Goal: Communication & Community: Answer question/provide support

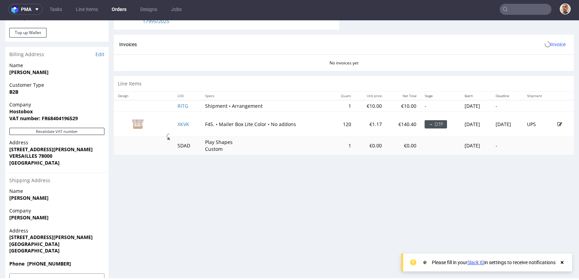
scroll to position [306, 0]
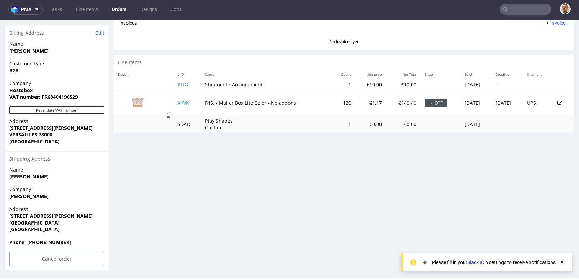
click at [558, 104] on icon at bounding box center [560, 103] width 5 height 5
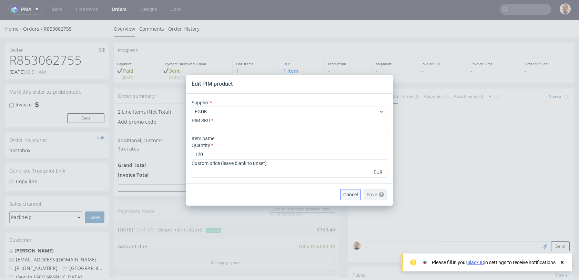
click at [348, 198] on button "Cancel" at bounding box center [350, 194] width 21 height 11
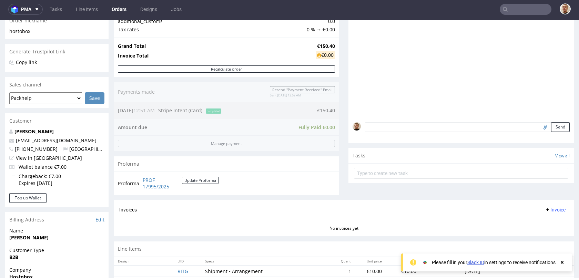
scroll to position [306, 0]
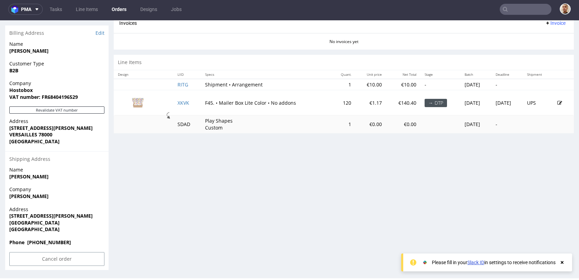
click at [558, 101] on icon at bounding box center [560, 103] width 5 height 5
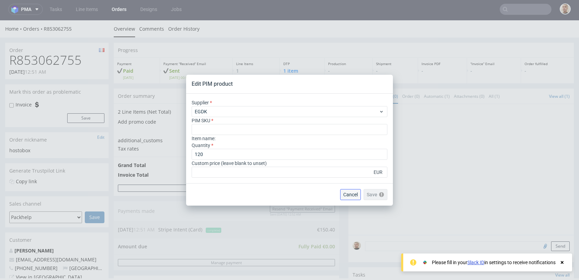
click at [353, 199] on button "Cancel" at bounding box center [350, 194] width 21 height 11
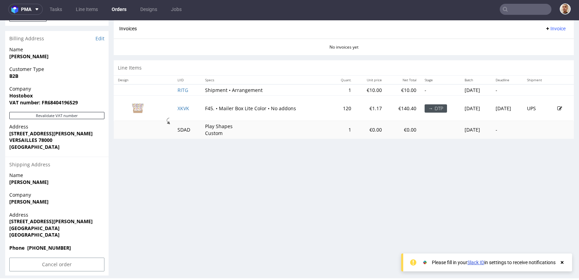
scroll to position [306, 0]
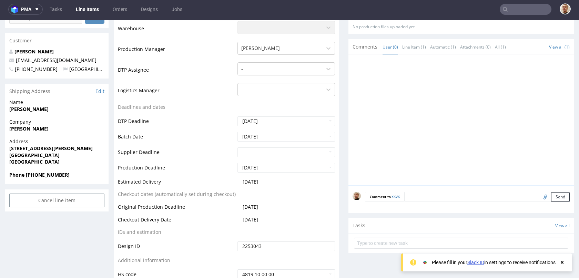
scroll to position [215, 0]
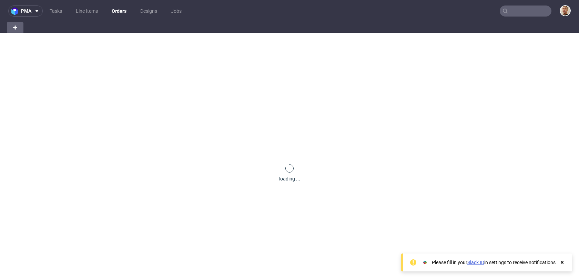
click at [528, 16] on input "text" at bounding box center [526, 11] width 52 height 11
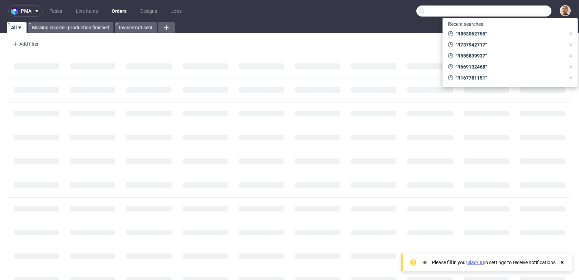
paste input "R722045362"
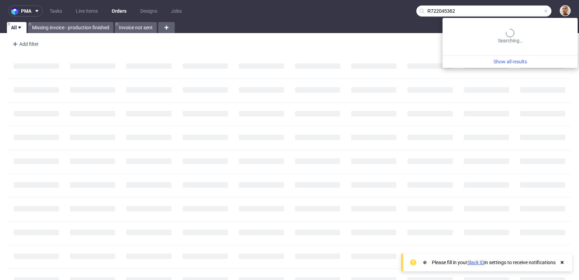
type input "R722045362"
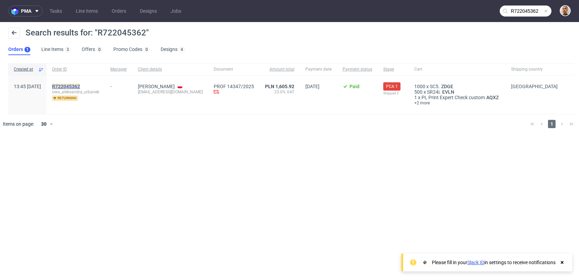
click at [80, 84] on mark "R722045362" at bounding box center [66, 87] width 28 height 6
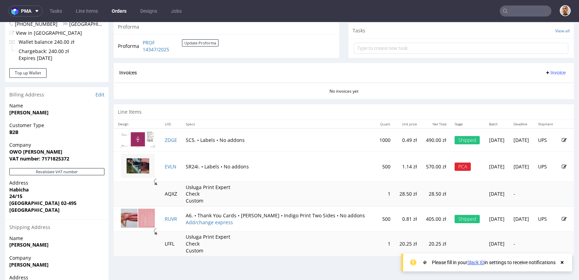
scroll to position [250, 0]
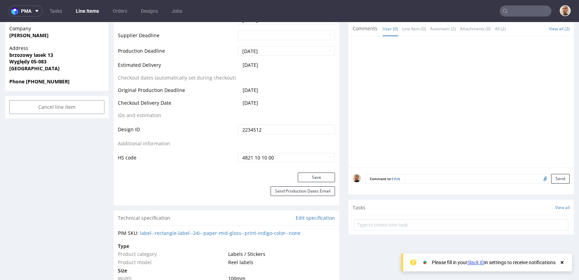
scroll to position [127, 0]
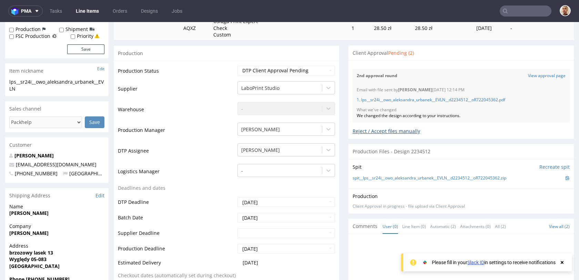
click at [411, 131] on div "Reject / Accept files manually" at bounding box center [461, 129] width 217 height 12
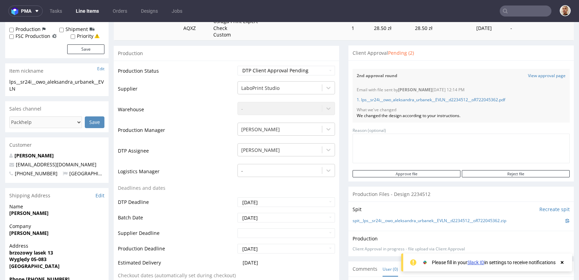
click at [413, 156] on textarea at bounding box center [461, 149] width 217 height 30
type textarea "new design"
click at [483, 173] on input "Reject file" at bounding box center [516, 173] width 108 height 7
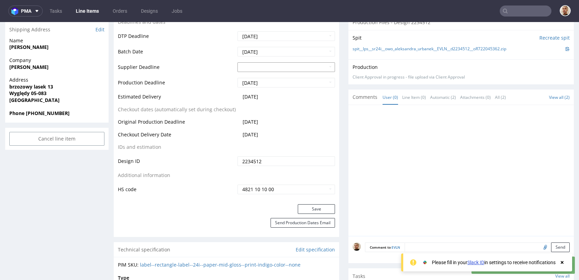
scroll to position [300, 0]
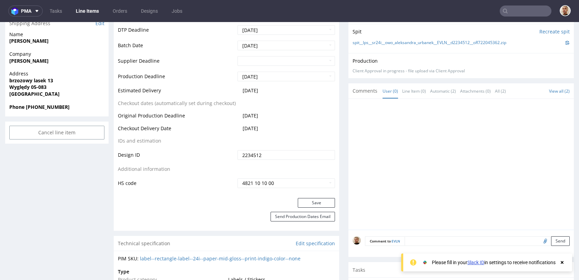
click at [540, 238] on input "file" at bounding box center [545, 241] width 10 height 9
type input "C:\fakepath\etykiety SAMOPRZYLEPNA ZE ZDJĘCIEM.jpg"
click at [483, 240] on textarea at bounding box center [467, 252] width 205 height 30
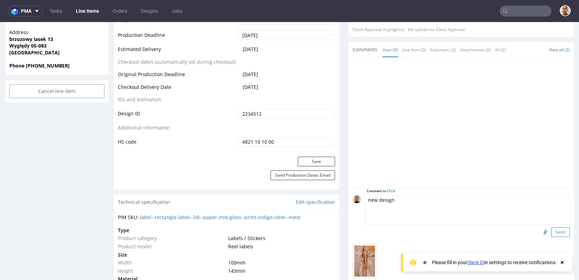
type textarea "new design"
click at [554, 228] on button "Send" at bounding box center [561, 233] width 19 height 10
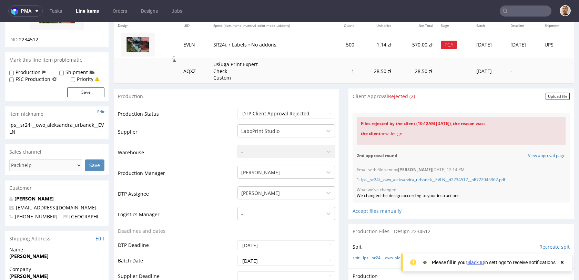
scroll to position [84, 0]
click at [259, 113] on select "Waiting for Artwork Waiting for Diecut Waiting for Mockup Waiting for DTP Waiti…" at bounding box center [287, 114] width 98 height 10
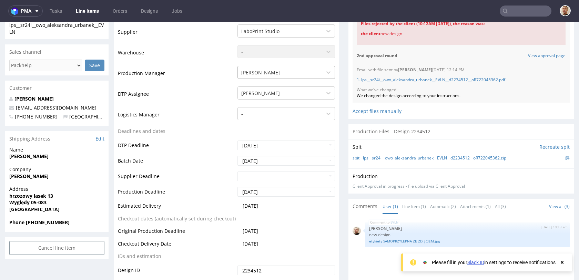
scroll to position [145, 0]
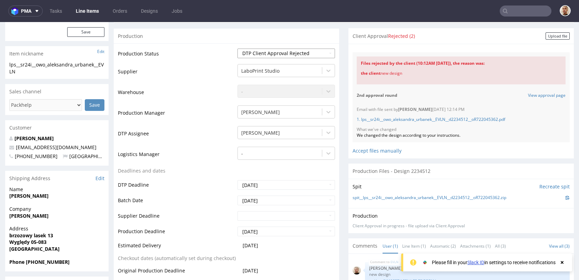
click at [266, 54] on select "Waiting for Artwork Waiting for Diecut Waiting for Mockup Waiting for DTP Waiti…" at bounding box center [287, 54] width 98 height 10
select select "back_for_dtp"
click at [238, 49] on select "Waiting for Artwork Waiting for Diecut Waiting for Mockup Waiting for DTP Waiti…" at bounding box center [287, 54] width 98 height 10
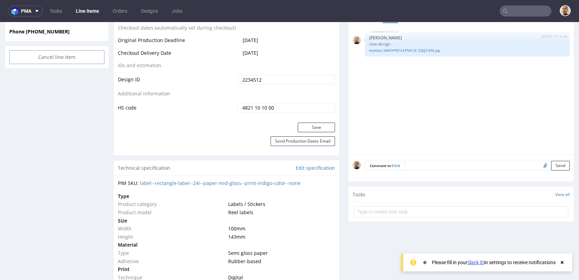
scroll to position [432, 0]
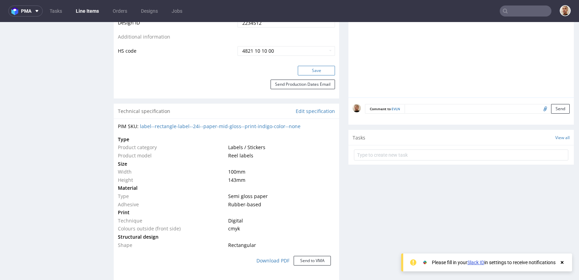
click at [311, 74] on button "Save" at bounding box center [316, 71] width 37 height 10
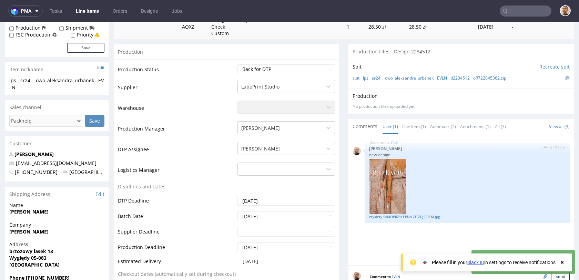
scroll to position [122, 0]
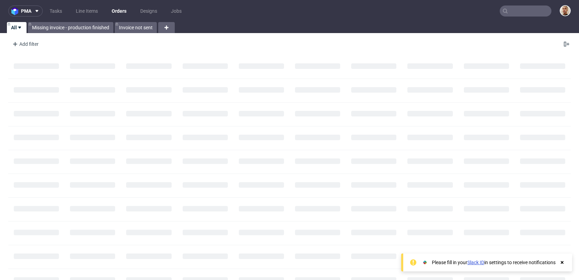
click at [524, 10] on input "text" at bounding box center [526, 11] width 52 height 11
paste input "FHB17H7CGF"
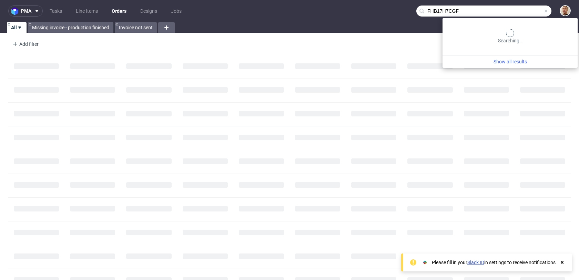
type input "FHB17H7CGF"
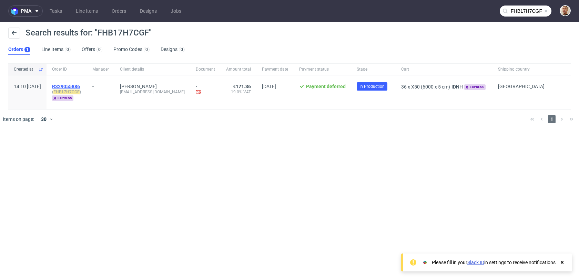
click at [80, 85] on span "R329055886" at bounding box center [66, 87] width 28 height 6
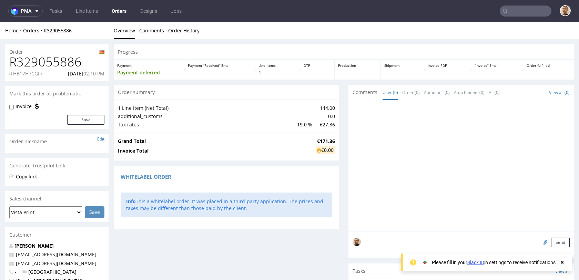
click at [56, 64] on h1 "R329055886" at bounding box center [56, 62] width 95 height 14
copy h1 "R329055886"
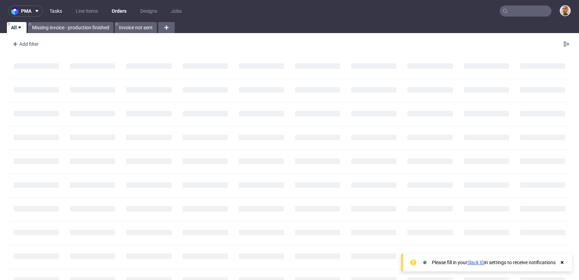
click at [51, 9] on link "Tasks" at bounding box center [56, 11] width 21 height 11
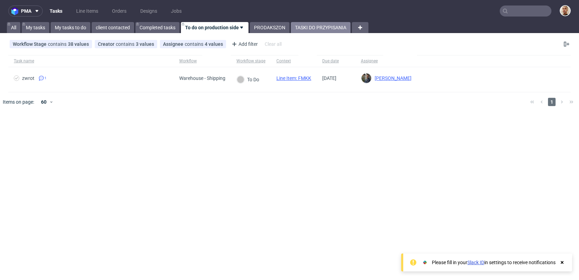
click at [317, 26] on link "TASKI DO PRZYPISANIA" at bounding box center [321, 27] width 60 height 11
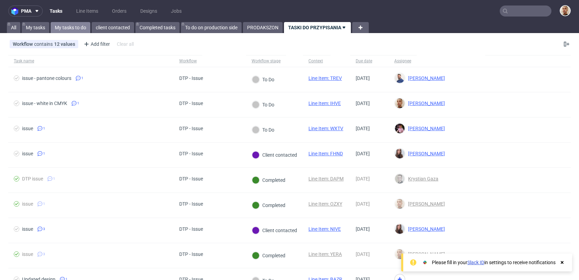
click at [77, 28] on link "My tasks to do" at bounding box center [71, 27] width 40 height 11
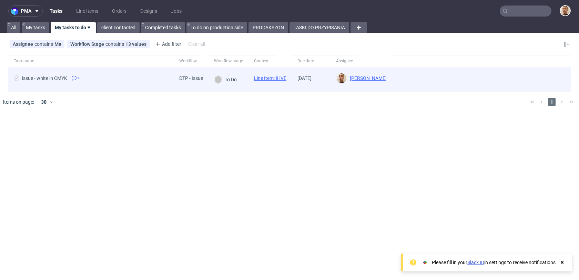
click at [89, 76] on span "issue - white in CMYK 1" at bounding box center [91, 80] width 155 height 8
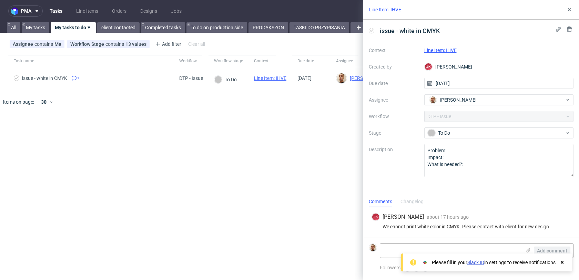
click at [452, 48] on link "Line Item: IHVE" at bounding box center [441, 51] width 32 height 6
click at [435, 226] on div "We cannot print white color in CMYK. Please contact with client for new design" at bounding box center [471, 227] width 199 height 6
copy div "We cannot print white color in CMYK. Please contact with client for new design"
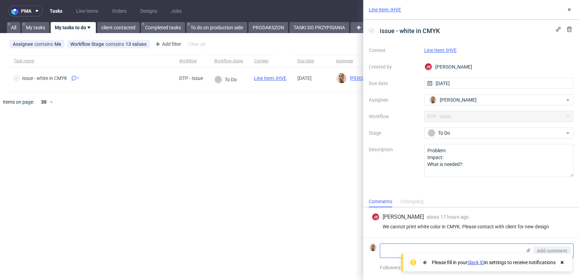
click at [487, 252] on textarea at bounding box center [450, 251] width 141 height 14
paste textarea "https://app-eu1.hubspot.com/contacts/25600958/record/0-5/214095554767/"
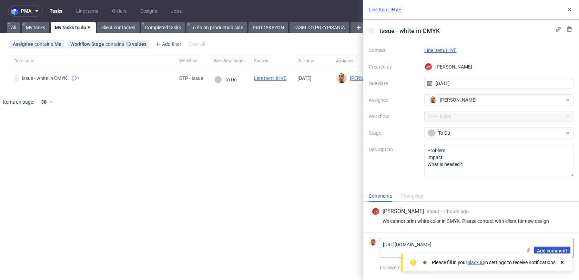
type textarea "https://app-eu1.hubspot.com/contacts/25600958/record/0-5/214095554767/"
click at [551, 251] on span "Add comment" at bounding box center [552, 251] width 30 height 5
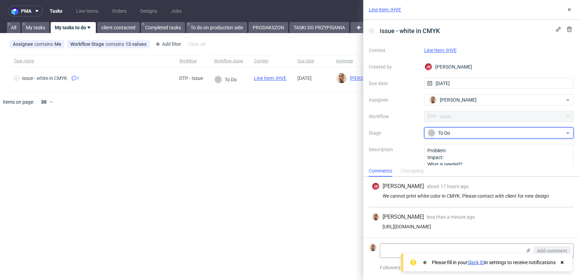
click at [468, 131] on div "To Do" at bounding box center [496, 133] width 137 height 8
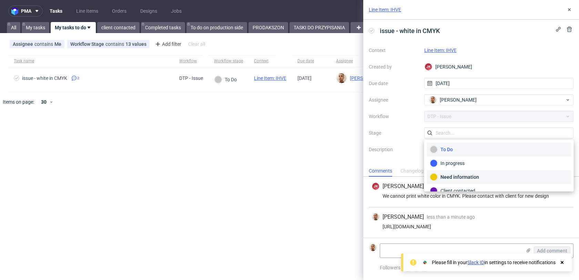
click at [458, 184] on div "Need information" at bounding box center [499, 177] width 144 height 14
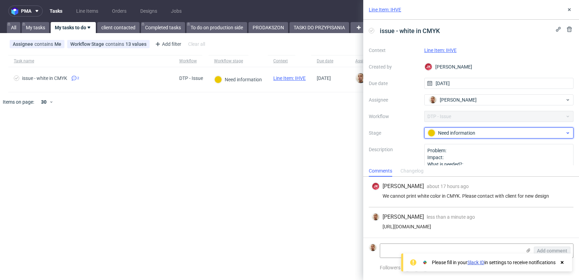
click at [447, 128] on div "Need information" at bounding box center [500, 133] width 150 height 11
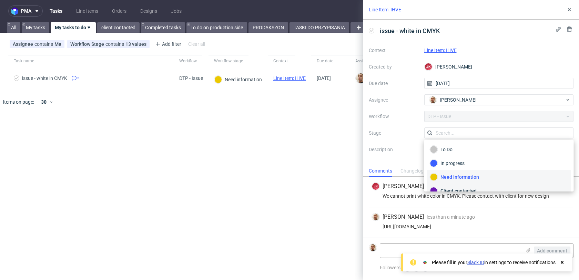
click at [446, 188] on div "Client contacted" at bounding box center [499, 191] width 138 height 8
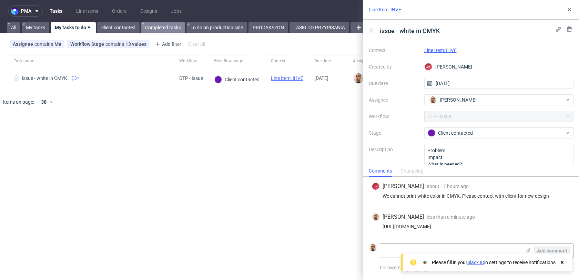
click at [165, 30] on link "Completed tasks" at bounding box center [163, 27] width 44 height 11
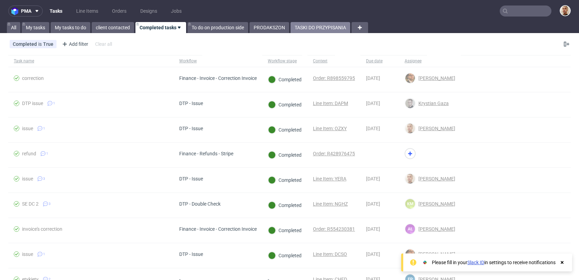
click at [311, 26] on link "TASKI DO PRZYPISANIA" at bounding box center [321, 27] width 60 height 11
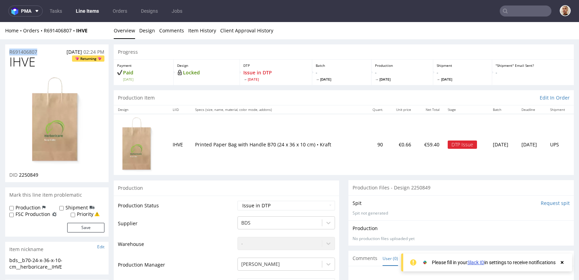
drag, startPoint x: 40, startPoint y: 51, endPoint x: 0, endPoint y: 50, distance: 40.4
copy p "R691406807"
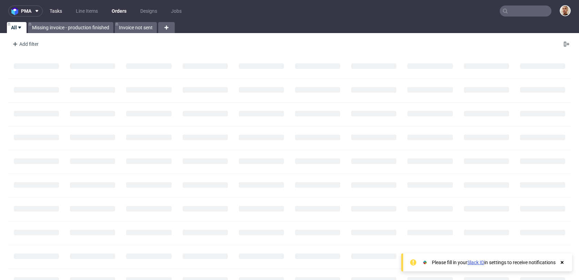
click at [57, 12] on link "Tasks" at bounding box center [56, 11] width 21 height 11
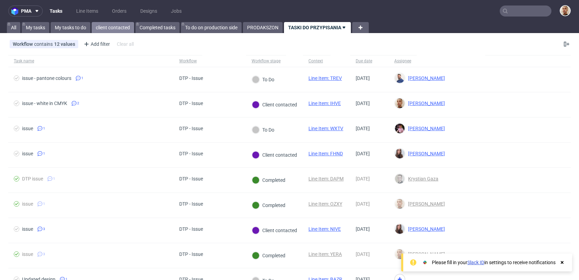
click at [96, 27] on link "client contacted" at bounding box center [113, 27] width 42 height 11
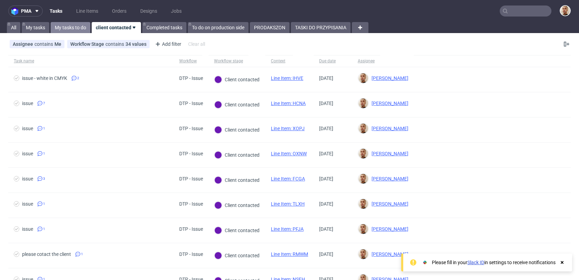
click at [77, 27] on link "My tasks to do" at bounding box center [71, 27] width 40 height 11
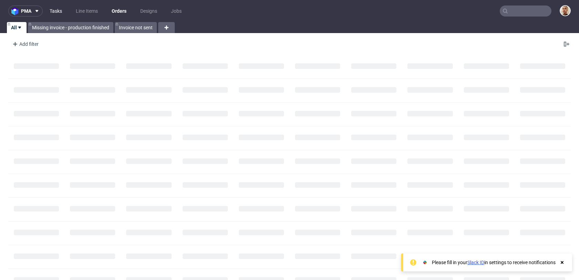
click at [61, 9] on link "Tasks" at bounding box center [56, 11] width 21 height 11
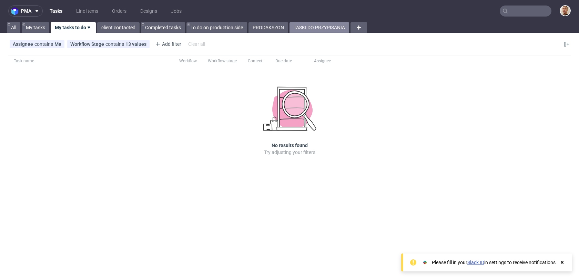
click at [301, 25] on link "TASKI DO PRZYPISANIA" at bounding box center [320, 27] width 60 height 11
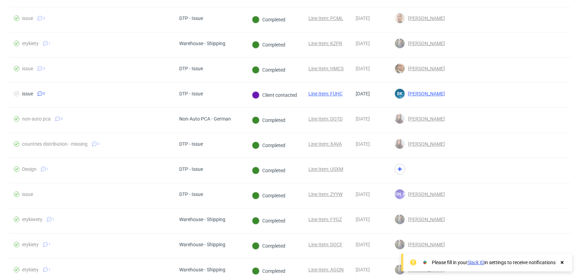
scroll to position [2755, 0]
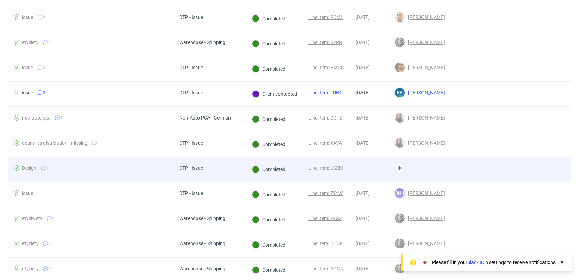
click at [200, 169] on div "DTP - Issue" at bounding box center [191, 169] width 24 height 6
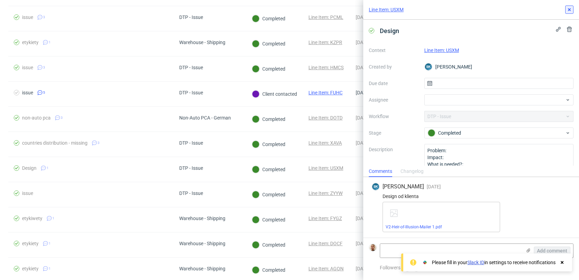
click at [572, 7] on icon at bounding box center [570, 10] width 6 height 6
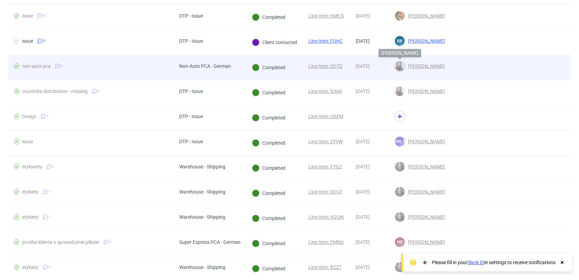
scroll to position [2831, 0]
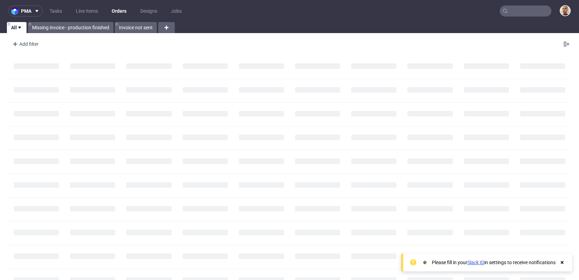
click at [518, 8] on input "text" at bounding box center [526, 11] width 52 height 11
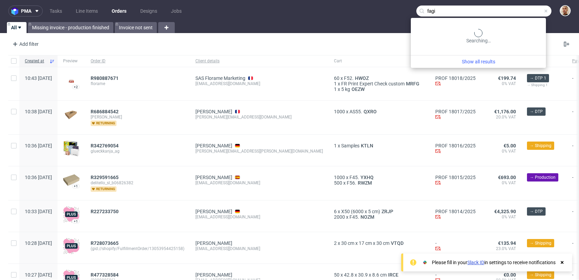
type input "fagi"
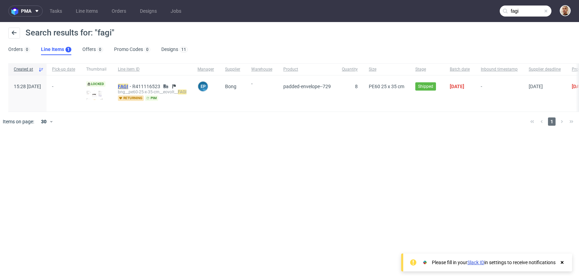
click at [132, 85] on span "FAGI" at bounding box center [125, 87] width 14 height 6
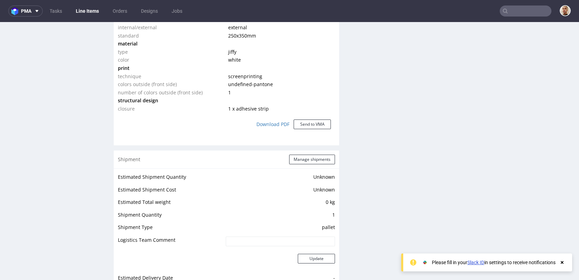
scroll to position [710, 0]
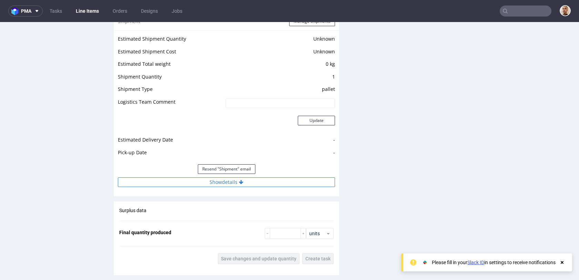
click at [220, 184] on button "Show details" at bounding box center [226, 183] width 217 height 10
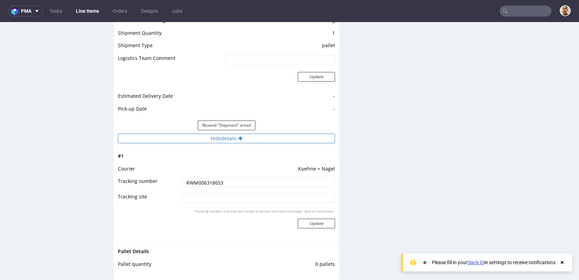
scroll to position [766, 0]
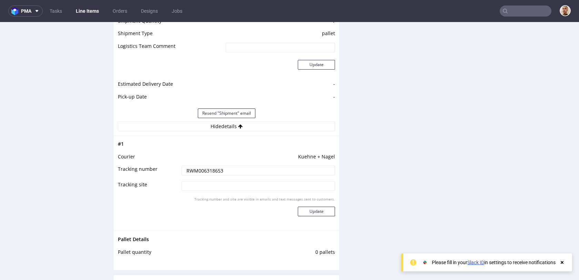
click at [212, 170] on input "RWM006318653" at bounding box center [258, 171] width 153 height 10
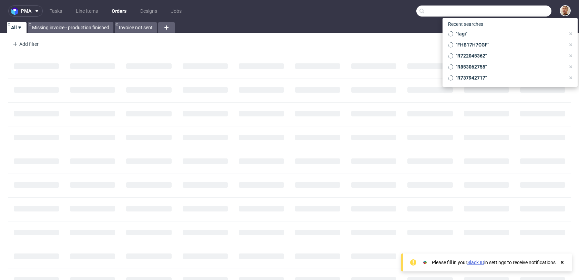
click at [516, 13] on input "text" at bounding box center [484, 11] width 135 height 11
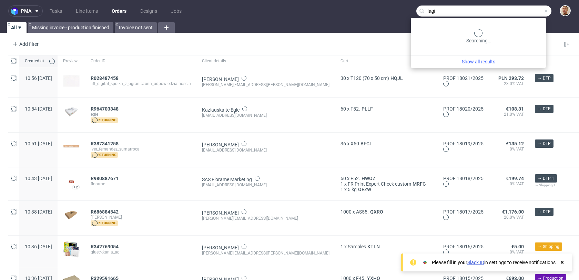
type input "fagi"
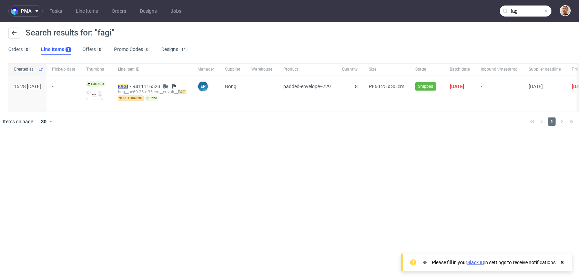
click at [128, 86] on mark "FAGI" at bounding box center [123, 87] width 10 height 6
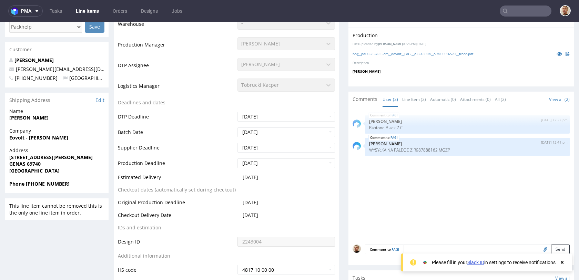
scroll to position [209, 0]
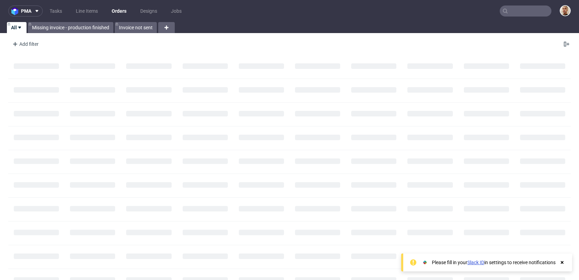
click at [525, 14] on input "text" at bounding box center [526, 11] width 52 height 11
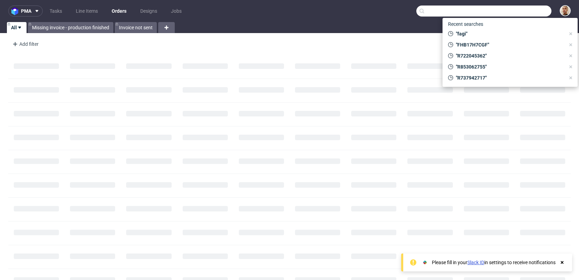
paste input "R085758542"
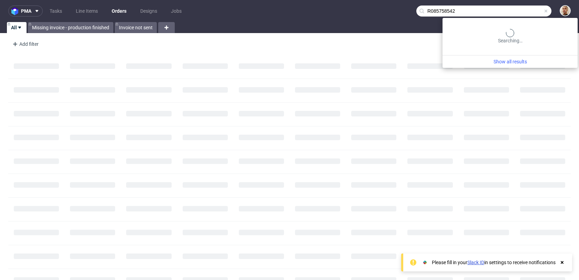
type input "R085758542"
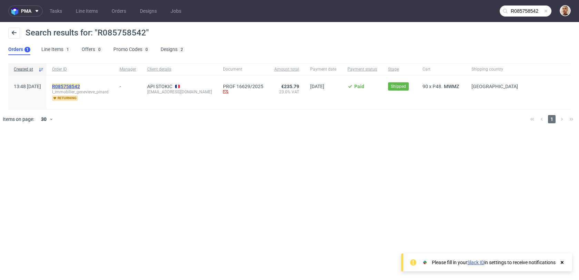
click at [80, 86] on mark "R085758542" at bounding box center [66, 87] width 28 height 6
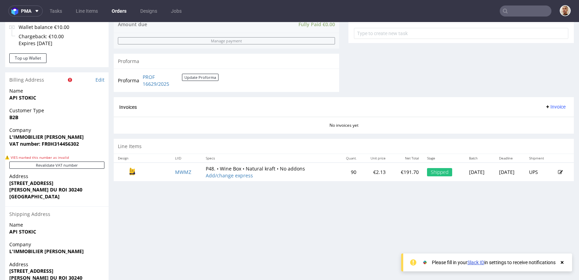
scroll to position [263, 0]
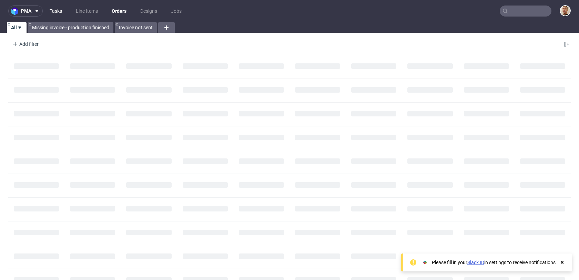
click at [54, 8] on link "Tasks" at bounding box center [56, 11] width 21 height 11
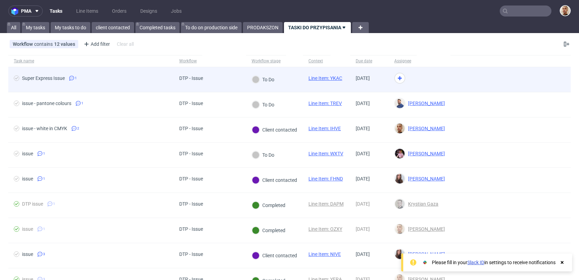
click at [211, 76] on div "DTP - Issue" at bounding box center [210, 79] width 72 height 25
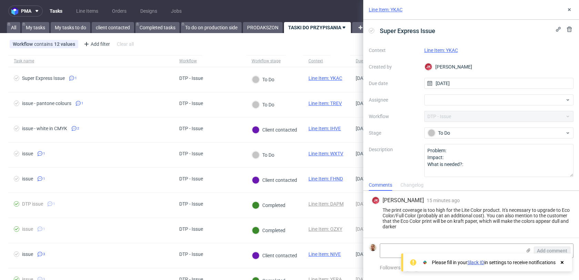
click at [445, 50] on link "Line Item: YKAC" at bounding box center [442, 51] width 34 height 6
click at [429, 97] on div at bounding box center [500, 100] width 150 height 11
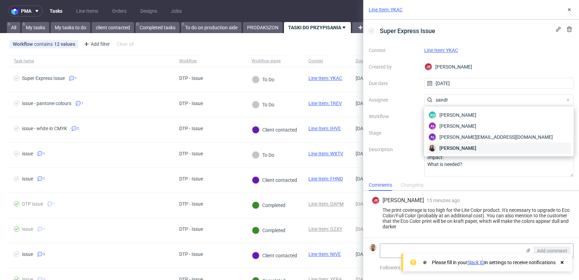
type input "sandr"
click at [478, 146] on div "Sandra Beśka" at bounding box center [499, 148] width 144 height 11
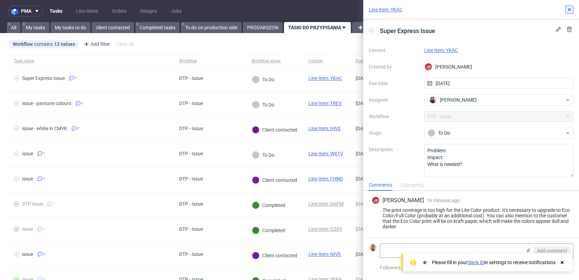
click at [569, 6] on button at bounding box center [570, 10] width 8 height 8
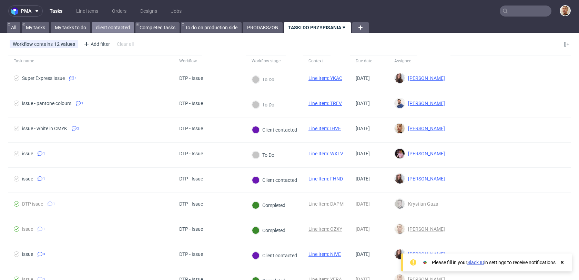
click at [103, 28] on link "client contacted" at bounding box center [113, 27] width 42 height 11
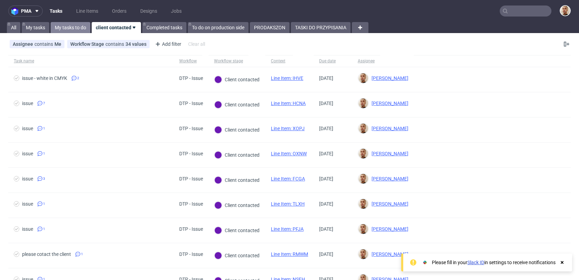
click at [77, 25] on link "My tasks to do" at bounding box center [71, 27] width 40 height 11
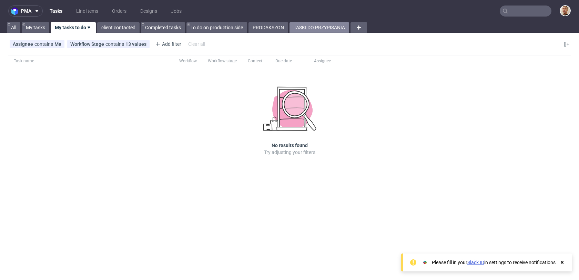
click at [315, 27] on link "TASKI DO PRZYPISANIA" at bounding box center [320, 27] width 60 height 11
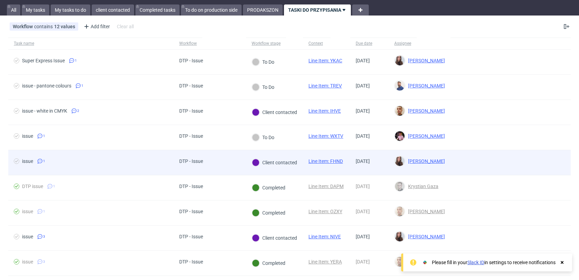
scroll to position [18, 0]
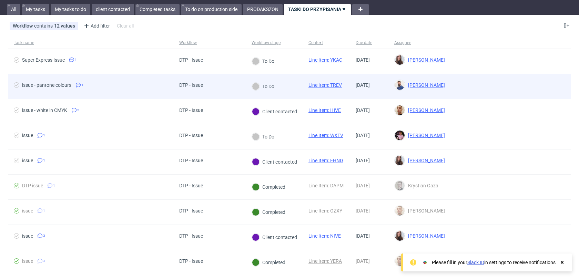
click at [488, 88] on div at bounding box center [511, 86] width 120 height 25
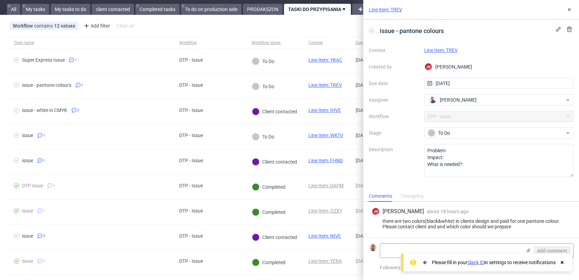
click at [423, 196] on div "Changelog" at bounding box center [412, 196] width 23 height 11
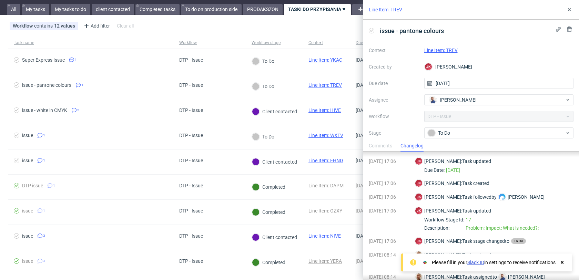
scroll to position [20, 0]
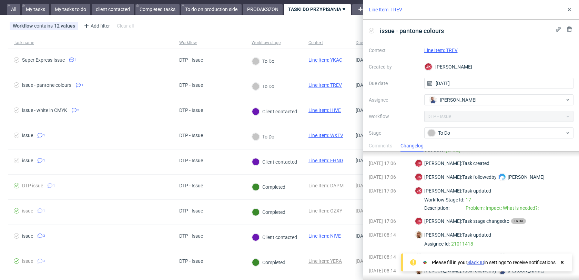
click at [567, 16] on div "Line Item: TREV" at bounding box center [472, 10] width 216 height 20
click at [567, 8] on icon at bounding box center [570, 10] width 6 height 6
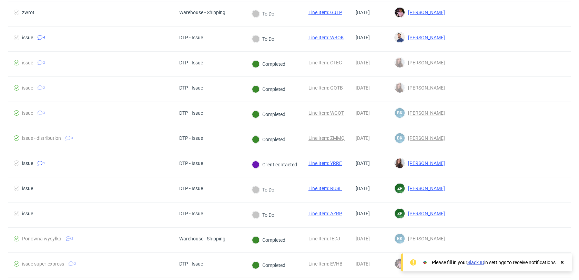
scroll to position [771, 0]
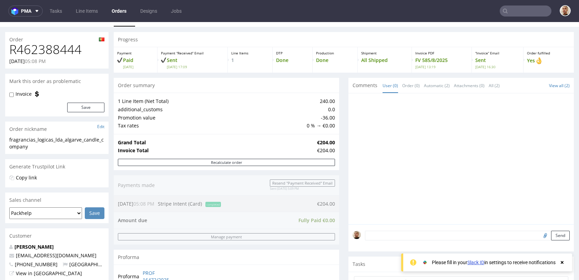
scroll to position [12, 0]
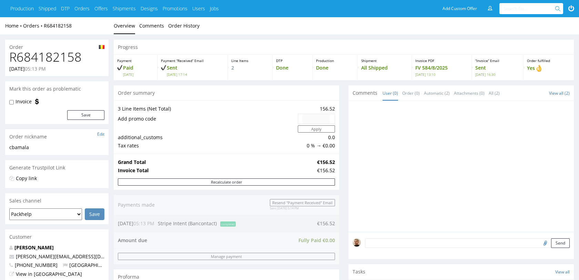
scroll to position [303, 0]
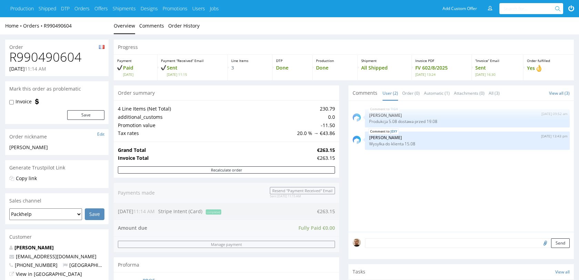
click at [75, 57] on h1 "R990490604" at bounding box center [56, 57] width 95 height 14
copy h1 "R990490604"
click at [77, 61] on h1 "R990490604" at bounding box center [56, 57] width 95 height 14
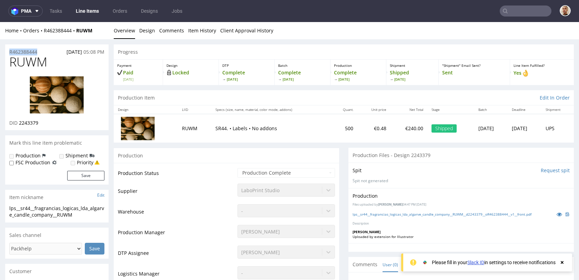
drag, startPoint x: 43, startPoint y: 50, endPoint x: 3, endPoint y: 49, distance: 39.3
copy p "R462388444"
click at [46, 51] on div "R462388444 04.08.2025 05:08 PM" at bounding box center [56, 49] width 103 height 11
drag, startPoint x: 44, startPoint y: 51, endPoint x: 0, endPoint y: 52, distance: 44.5
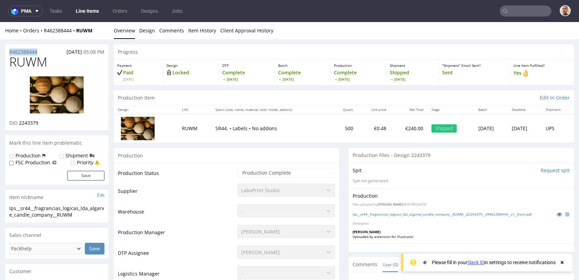
copy p "R462388444"
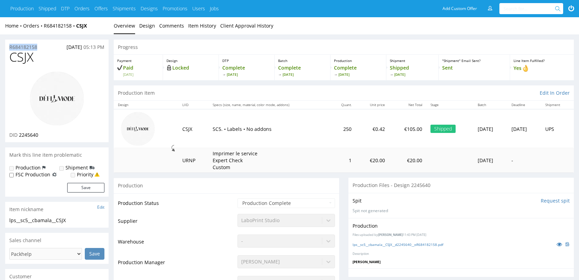
drag, startPoint x: 45, startPoint y: 46, endPoint x: 2, endPoint y: 46, distance: 42.8
copy p "R684182158"
drag, startPoint x: 44, startPoint y: 49, endPoint x: 10, endPoint y: 48, distance: 33.5
click at [10, 47] on div "R684182158 04.08.2025 05:13 PM" at bounding box center [56, 45] width 103 height 11
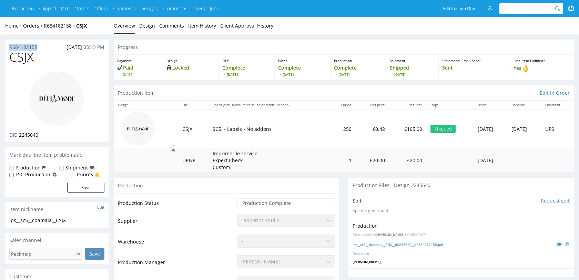
copy p "R684182158"
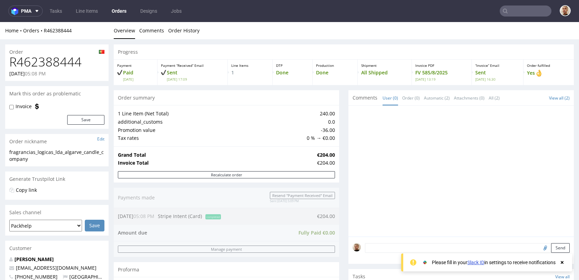
click at [54, 63] on h1 "R462388444" at bounding box center [56, 62] width 95 height 14
copy h1 "R462388444"
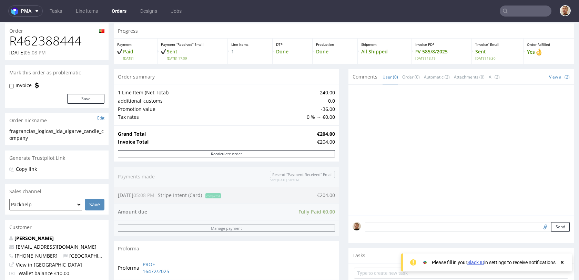
scroll to position [22, 0]
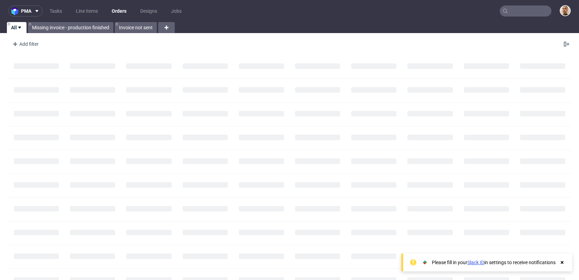
click at [507, 15] on input "text" at bounding box center [526, 11] width 52 height 11
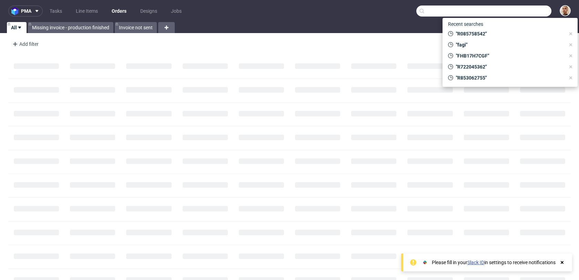
paste input "R085758542"
type input "R085758542"
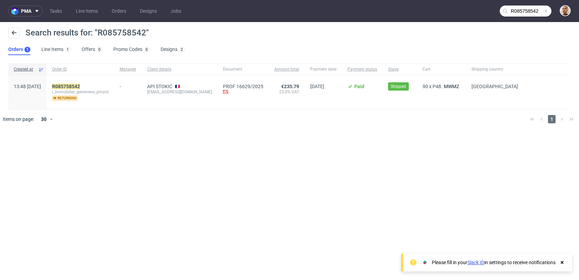
click at [98, 83] on div "R085758542 l_immobilier_genevieve_pinard returning" at bounding box center [81, 93] width 68 height 34
click at [97, 83] on div "R085758542 l_immobilier_genevieve_pinard returning" at bounding box center [81, 93] width 68 height 34
click at [80, 86] on mark "R085758542" at bounding box center [66, 87] width 28 height 6
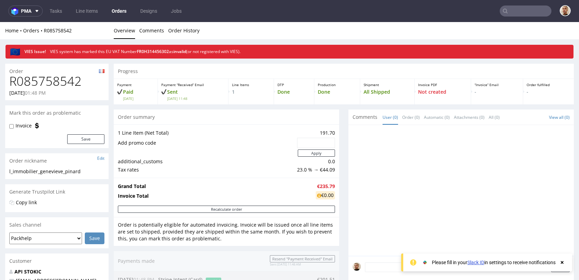
click at [519, 13] on input "text" at bounding box center [526, 11] width 52 height 11
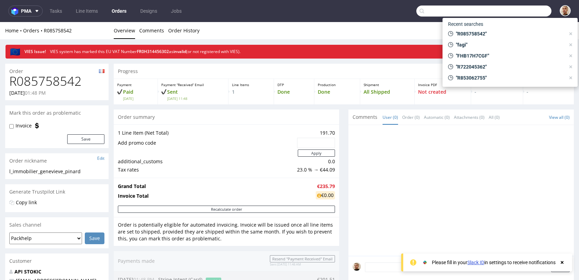
paste input "R085758542"
type input "R085758542"
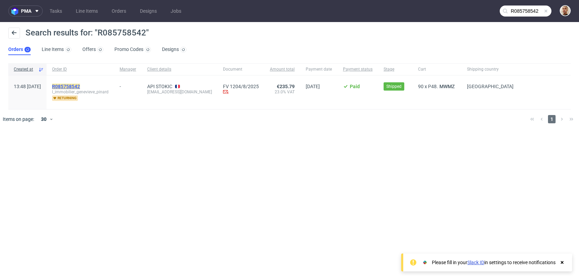
click at [80, 84] on mark "R085758542" at bounding box center [66, 87] width 28 height 6
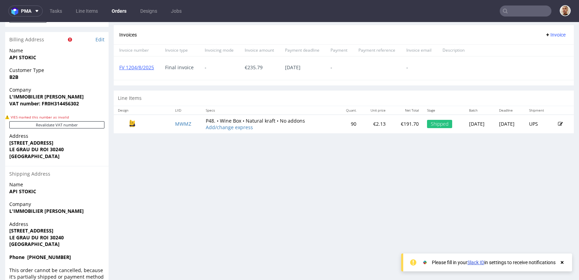
scroll to position [305, 0]
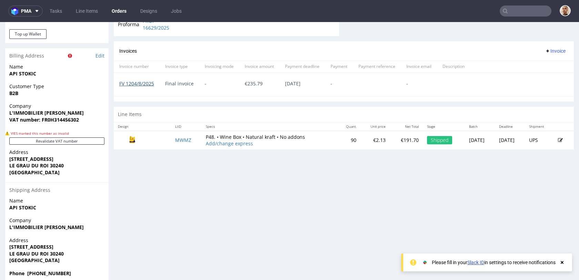
click at [149, 84] on link "FV 1204/8/2025" at bounding box center [136, 83] width 35 height 7
click at [54, 15] on link "Tasks" at bounding box center [56, 11] width 21 height 11
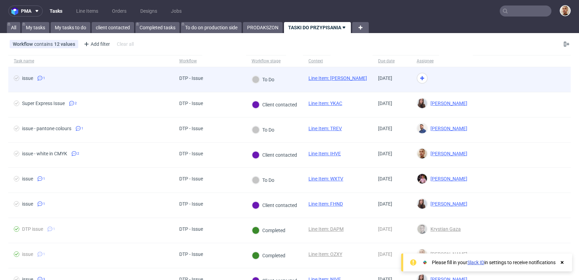
click at [164, 83] on span "issue 1" at bounding box center [91, 80] width 155 height 8
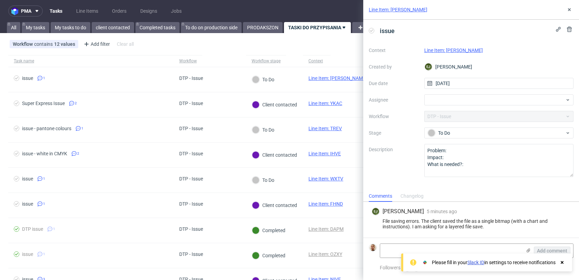
click at [453, 52] on link "Line Item: [PERSON_NAME]" at bounding box center [454, 51] width 59 height 6
click at [440, 101] on div at bounding box center [500, 100] width 150 height 11
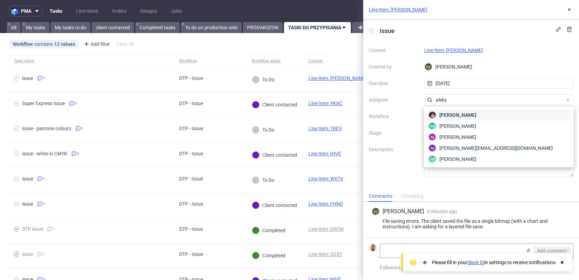
type input "aleks"
click at [466, 113] on span "[PERSON_NAME]" at bounding box center [458, 115] width 37 height 7
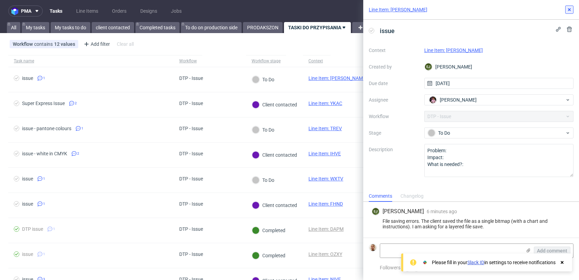
click at [569, 8] on icon at bounding box center [570, 10] width 6 height 6
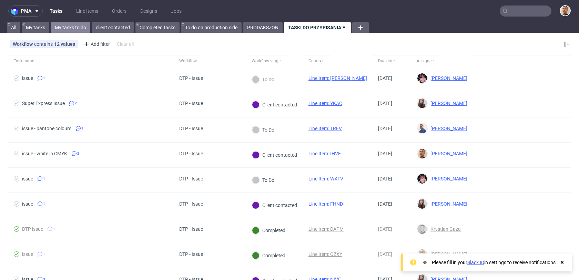
click at [80, 28] on link "My tasks to do" at bounding box center [71, 27] width 40 height 11
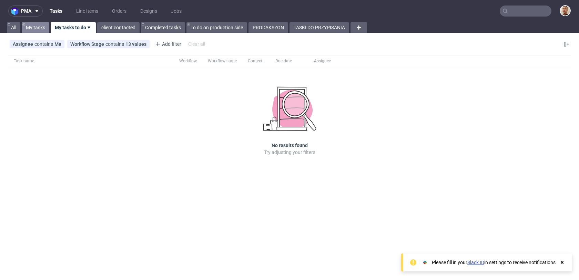
click at [35, 31] on link "My tasks" at bounding box center [36, 27] width 28 height 11
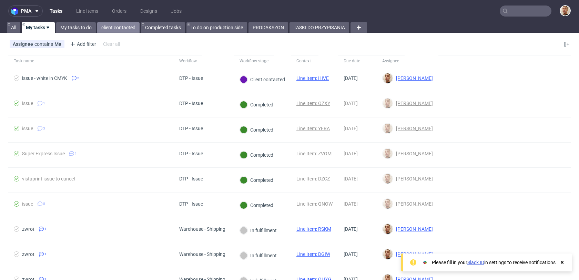
click at [110, 25] on link "client contacted" at bounding box center [118, 27] width 42 height 11
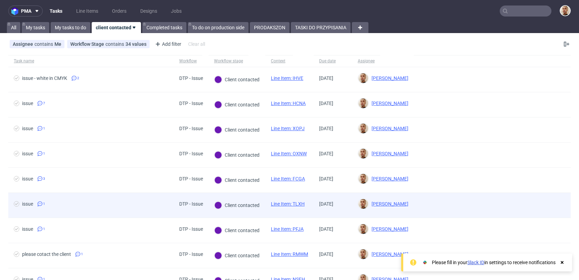
scroll to position [86, 0]
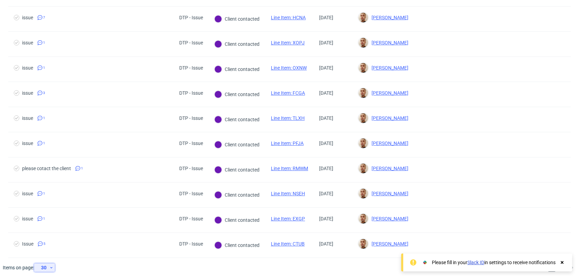
click at [49, 267] on div "30" at bounding box center [43, 268] width 12 height 10
click at [48, 247] on div "120" at bounding box center [47, 252] width 14 height 10
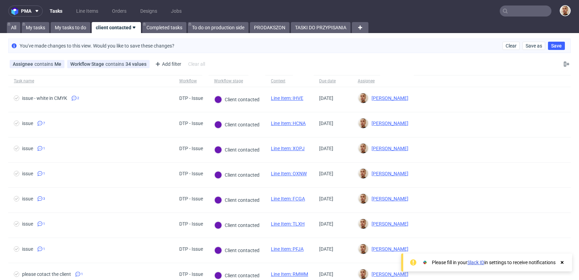
scroll to position [106, 0]
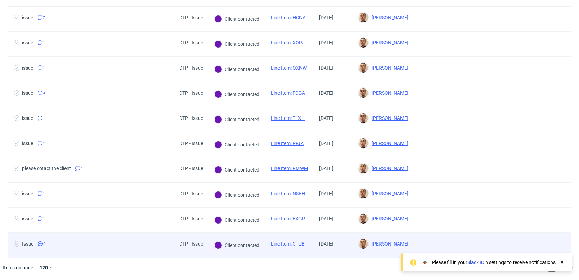
click at [112, 249] on span "Issue 5" at bounding box center [91, 245] width 155 height 8
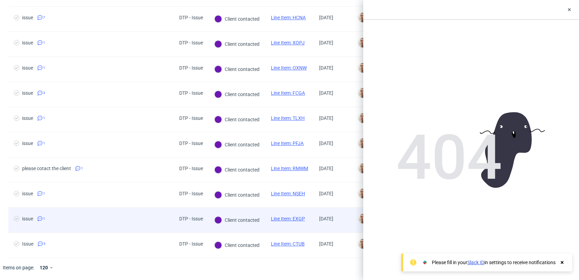
click at [118, 220] on span "issue 1" at bounding box center [91, 220] width 155 height 8
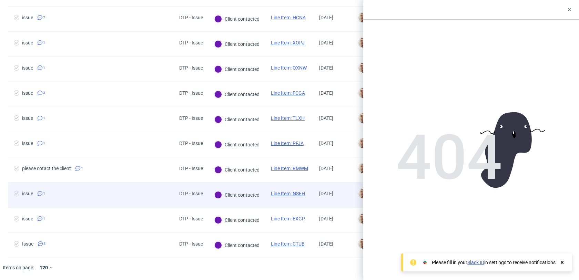
click at [118, 202] on div "issue 1" at bounding box center [91, 195] width 166 height 25
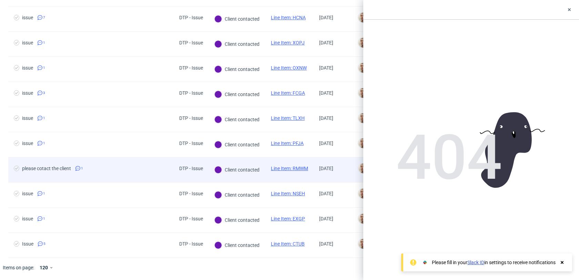
click at [117, 176] on div "please cotact the client 1" at bounding box center [91, 170] width 166 height 25
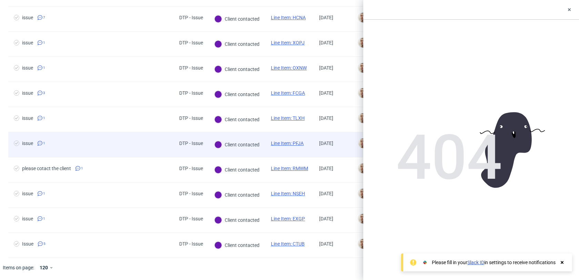
click at [116, 151] on div "issue 1" at bounding box center [91, 144] width 166 height 25
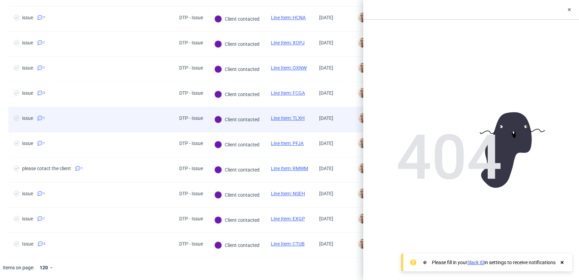
click at [114, 127] on div "issue 1" at bounding box center [91, 119] width 166 height 25
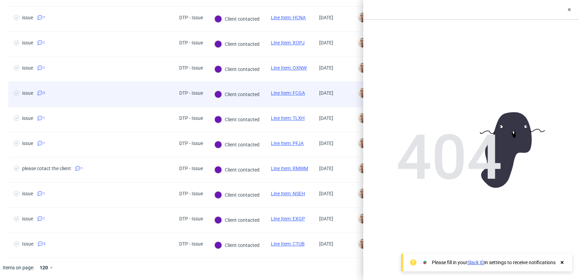
click at [114, 101] on div "issue 3" at bounding box center [91, 94] width 166 height 25
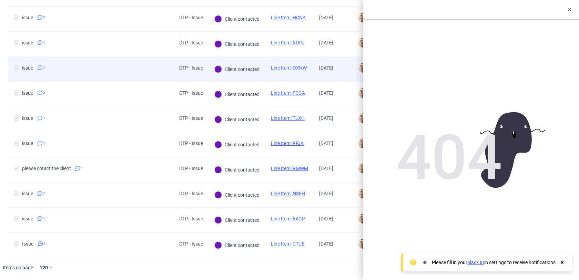
click at [112, 65] on span "issue 1" at bounding box center [91, 69] width 155 height 8
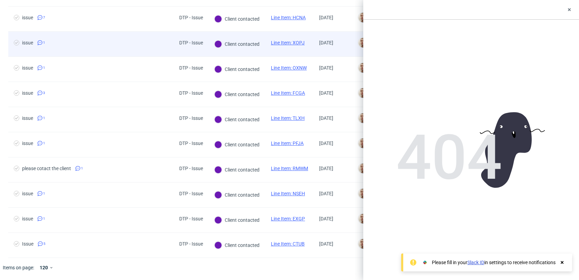
click at [113, 43] on span "issue 1" at bounding box center [91, 44] width 155 height 8
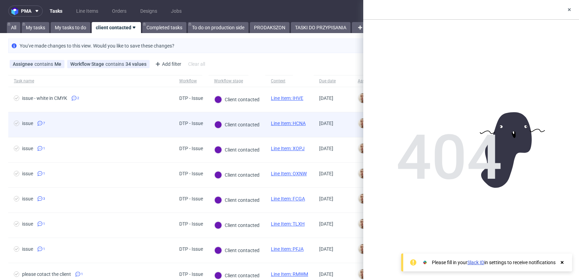
click at [121, 118] on div "issue 7" at bounding box center [91, 124] width 166 height 25
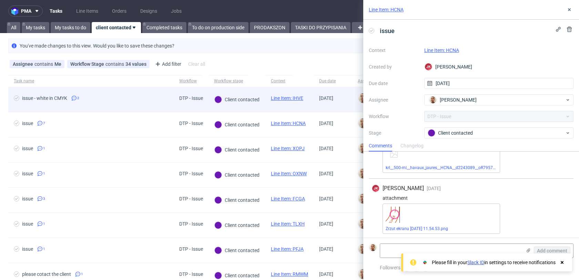
scroll to position [236, 0]
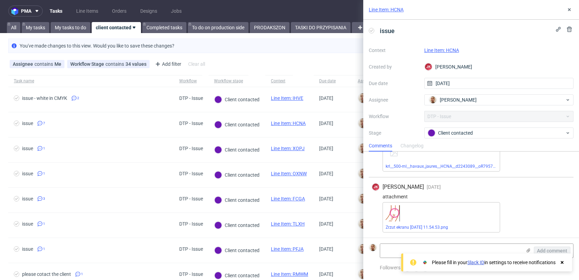
click at [444, 49] on link "Line Item: HCNA" at bounding box center [442, 51] width 35 height 6
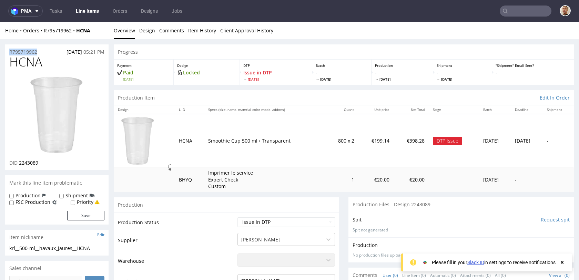
drag, startPoint x: 40, startPoint y: 51, endPoint x: 4, endPoint y: 51, distance: 35.9
copy p "R795719962"
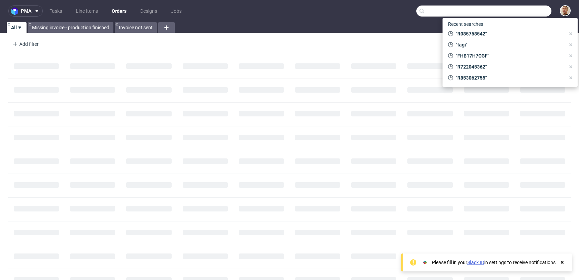
click at [532, 10] on input "text" at bounding box center [484, 11] width 135 height 11
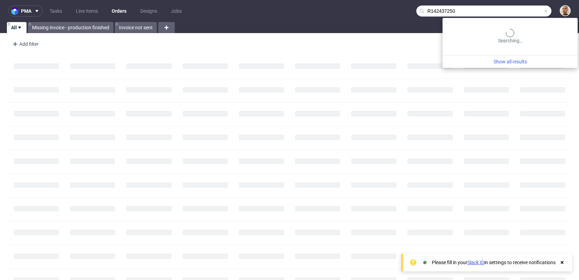
type input "R142437250"
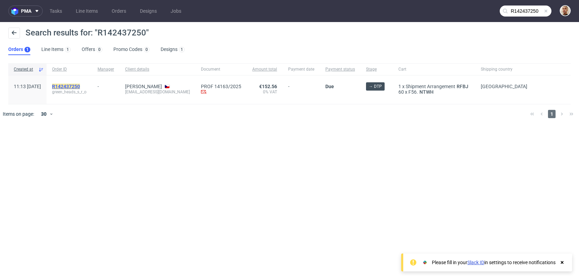
click at [80, 86] on mark "R142437250" at bounding box center [66, 87] width 28 height 6
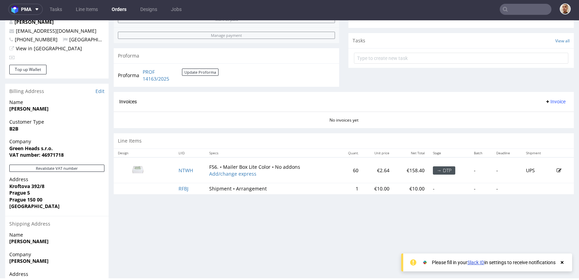
scroll to position [301, 0]
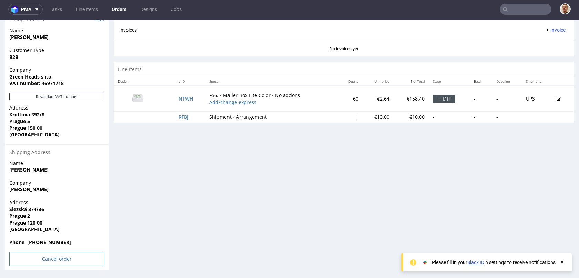
click at [51, 260] on input "Cancel order" at bounding box center [56, 259] width 95 height 14
click at [47, 240] on link "Yes" at bounding box center [47, 240] width 20 height 10
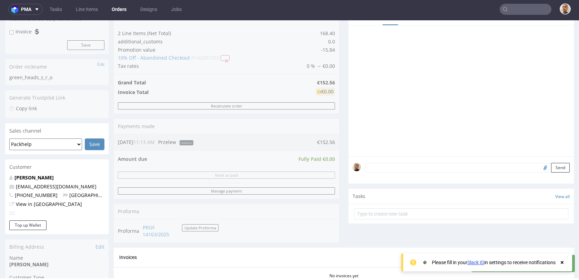
scroll to position [0, 0]
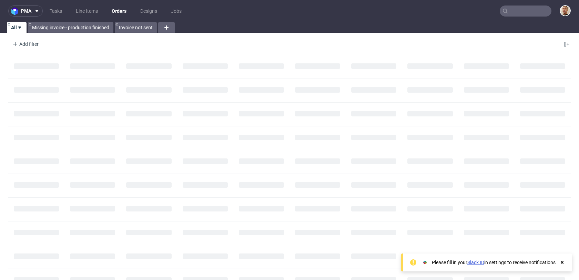
click at [526, 17] on nav "pma Tasks Line Items Orders Designs Jobs" at bounding box center [289, 11] width 579 height 22
click at [532, 11] on input "text" at bounding box center [526, 11] width 52 height 11
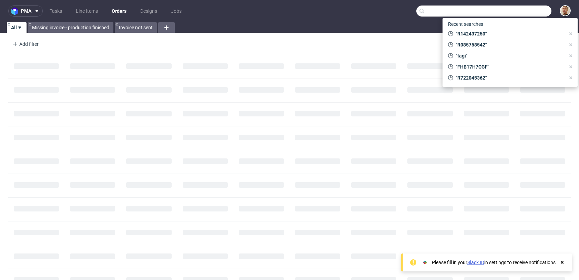
paste input "R853062755"
type input "R853062755"
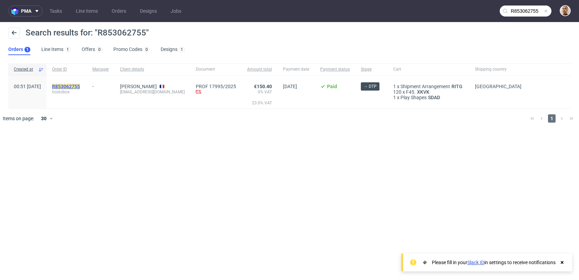
click at [80, 87] on mark "R853062755" at bounding box center [66, 87] width 28 height 6
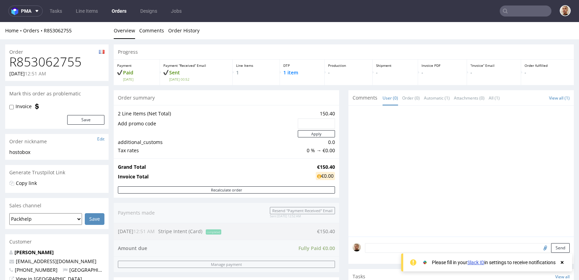
scroll to position [306, 0]
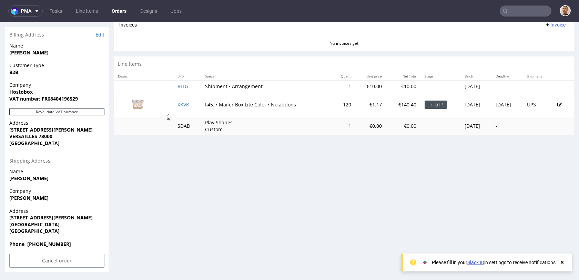
click at [289, 171] on div "Progress Payment Paid Tue 26 Aug Payment “Received” Email Sent Tue 26 Aug 00:52…" at bounding box center [344, 5] width 460 height 534
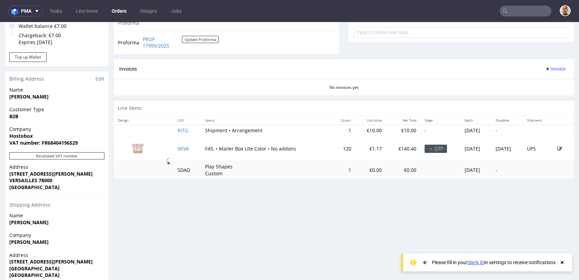
scroll to position [261, 0]
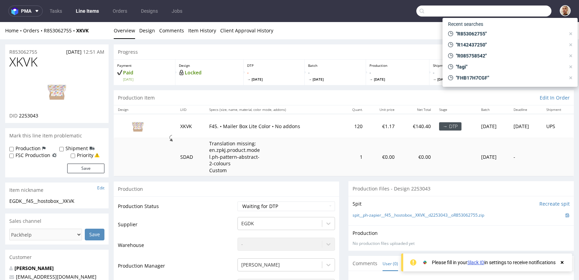
click at [533, 13] on input "text" at bounding box center [484, 11] width 135 height 11
paste input "R004297998"
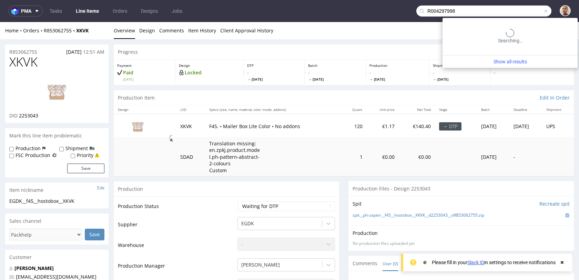
type input "R004297998"
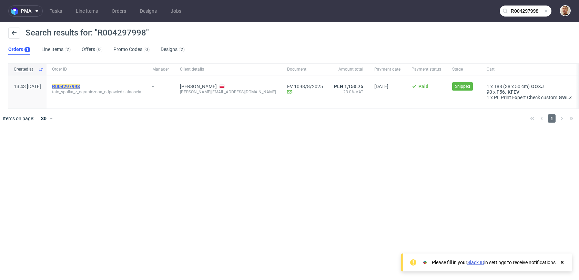
click at [80, 84] on mark "R004297998" at bounding box center [66, 87] width 28 height 6
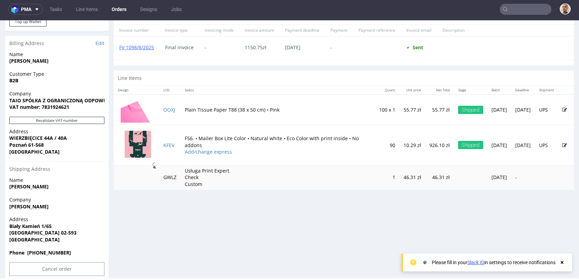
scroll to position [313, 0]
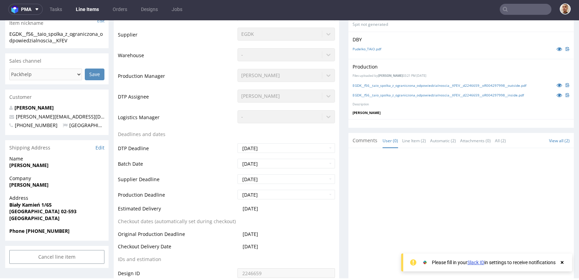
scroll to position [161, 0]
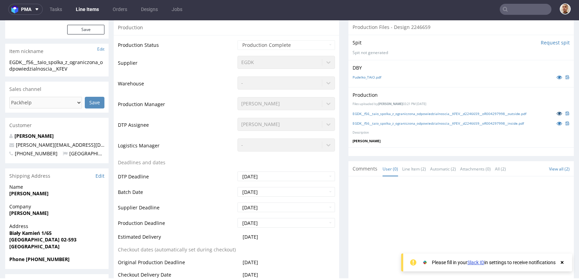
click at [557, 113] on icon at bounding box center [560, 113] width 6 height 5
click at [557, 123] on icon at bounding box center [560, 123] width 6 height 5
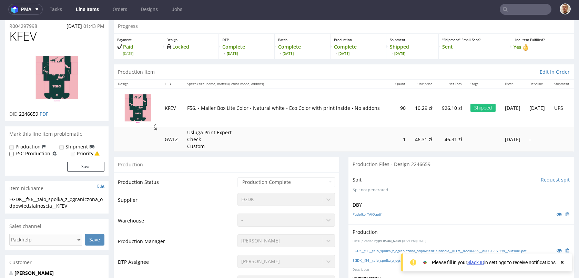
scroll to position [0, 0]
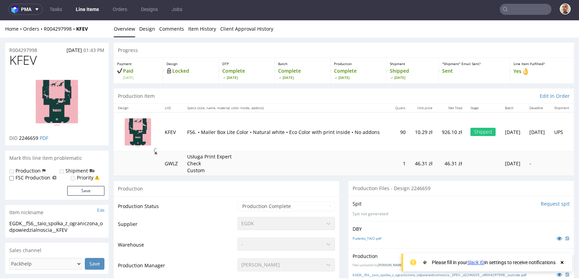
click at [252, 109] on th "Specs (size, name, material, color mode, addons)" at bounding box center [287, 108] width 208 height 9
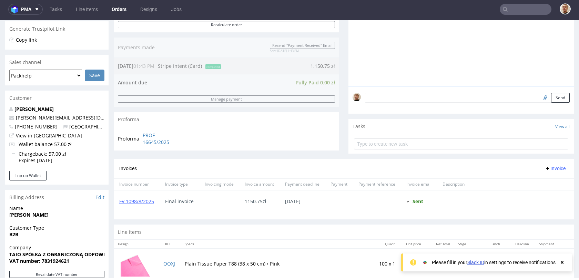
scroll to position [113, 0]
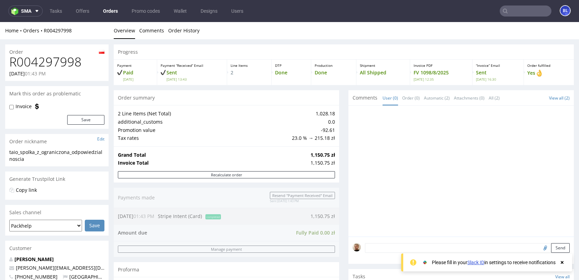
click at [44, 58] on h1 "R004297998" at bounding box center [56, 62] width 95 height 14
copy h1 "R004297998"
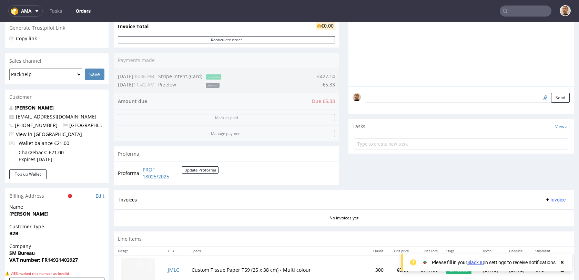
scroll to position [146, 0]
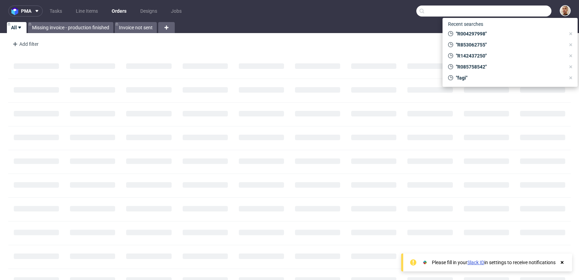
click at [531, 10] on input "text" at bounding box center [484, 11] width 135 height 11
paste input "R853062755"
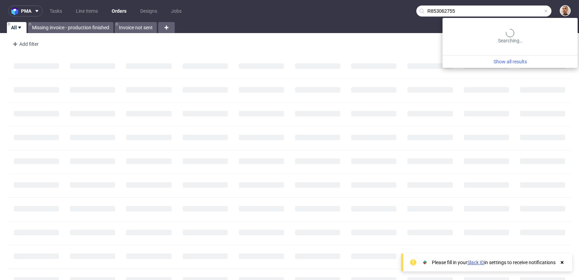
type input "R853062755"
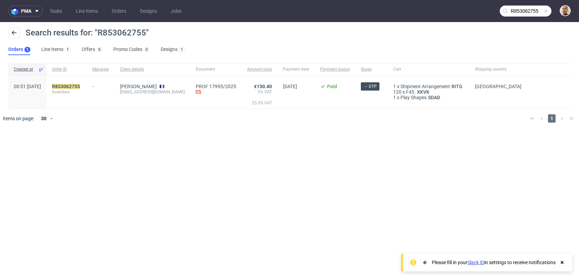
click at [87, 83] on div "R853062755 hostobox" at bounding box center [67, 92] width 40 height 33
click at [80, 85] on mark "R853062755" at bounding box center [66, 87] width 28 height 6
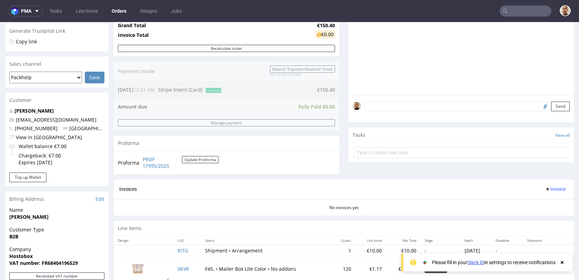
scroll to position [201, 0]
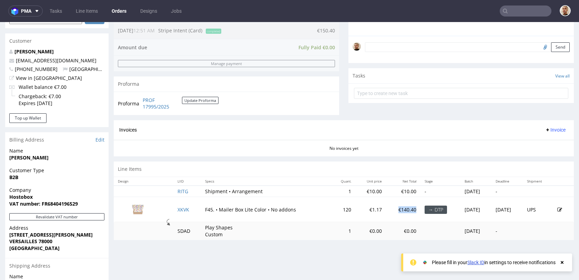
drag, startPoint x: 395, startPoint y: 208, endPoint x: 374, endPoint y: 209, distance: 21.1
click at [386, 209] on td "€140.40" at bounding box center [403, 209] width 34 height 25
copy p "€140.40"
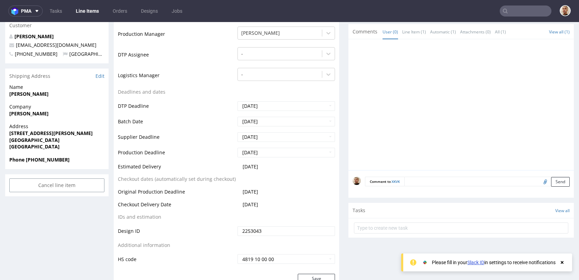
scroll to position [232, 0]
click at [236, 195] on td "[DATE]" at bounding box center [285, 194] width 99 height 13
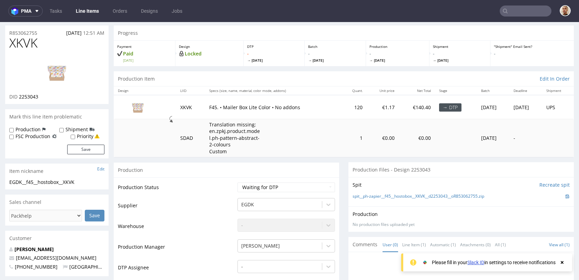
scroll to position [18, 0]
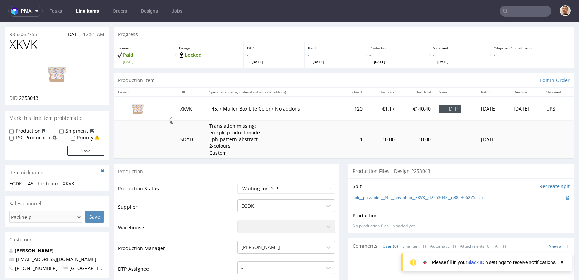
click at [34, 47] on span "XKVK" at bounding box center [23, 45] width 28 height 14
copy span "XKVK"
click at [58, 6] on link "Tasks" at bounding box center [56, 11] width 21 height 11
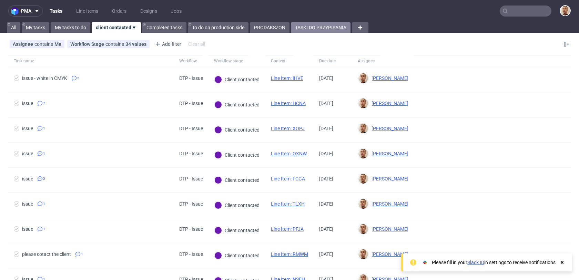
click at [322, 29] on link "TASKI DO PRZYPISANIA" at bounding box center [321, 27] width 60 height 11
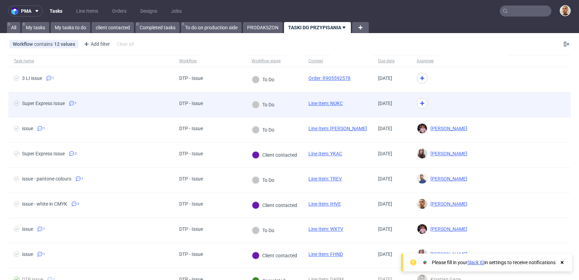
click at [215, 112] on div "DTP - Issue" at bounding box center [210, 104] width 72 height 25
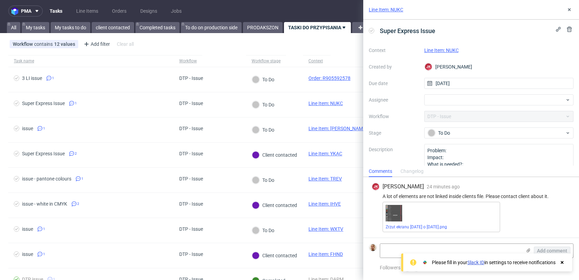
click at [449, 49] on link "Line Item: NUKC" at bounding box center [442, 51] width 34 height 6
click at [448, 95] on div at bounding box center [500, 100] width 150 height 11
type input "f"
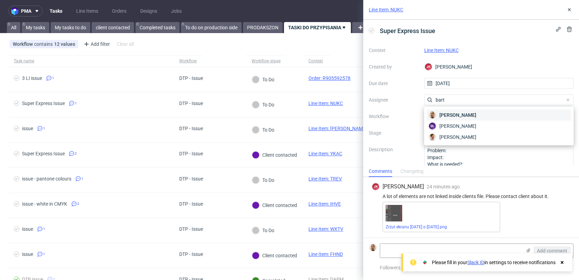
type input "bart"
click at [484, 110] on div "Bartłomiej Leśniczuk" at bounding box center [499, 115] width 144 height 11
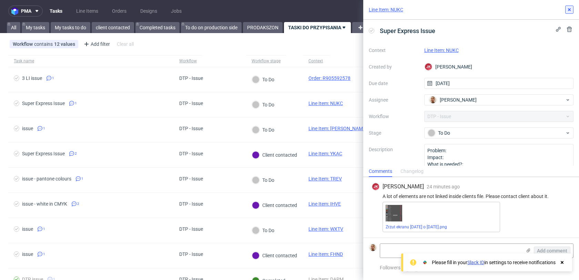
click at [566, 12] on button at bounding box center [570, 10] width 8 height 8
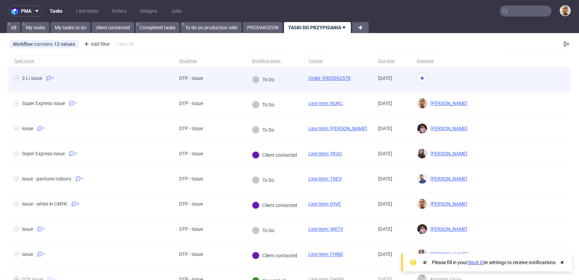
click at [434, 73] on div at bounding box center [460, 79] width 97 height 25
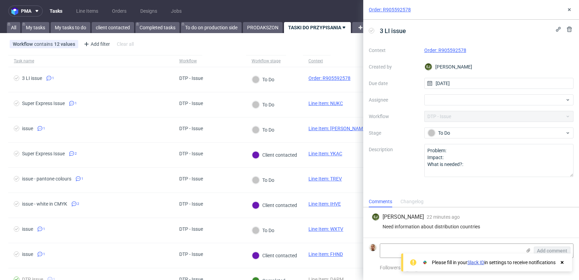
click at [454, 49] on link "Order: R905592578" at bounding box center [446, 51] width 42 height 6
click at [447, 101] on div at bounding box center [500, 100] width 150 height 11
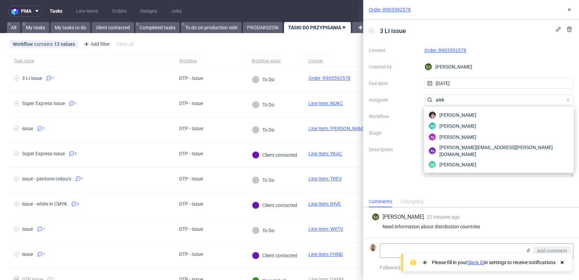
type input "aleks"
click at [461, 102] on input "aleks" at bounding box center [500, 100] width 150 height 11
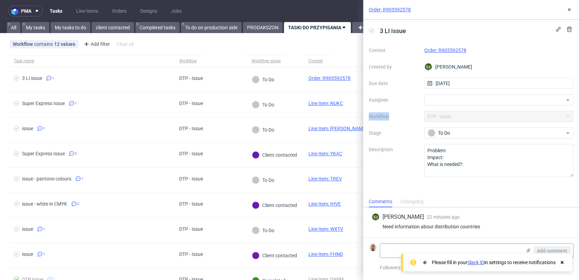
click at [461, 102] on div at bounding box center [500, 100] width 150 height 11
type input "rach"
click at [463, 117] on span "Michał Rachański" at bounding box center [458, 115] width 37 height 7
click at [566, 7] on button at bounding box center [570, 10] width 8 height 8
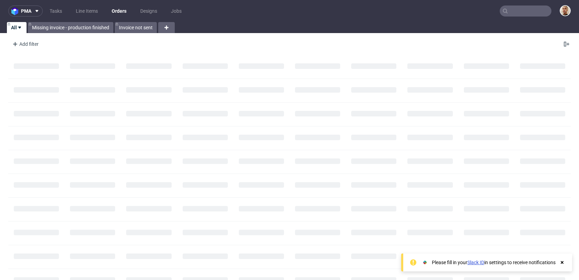
click at [57, 20] on nav "pma Tasks Line Items Orders Designs Jobs" at bounding box center [289, 11] width 579 height 22
click at [56, 9] on link "Tasks" at bounding box center [56, 11] width 21 height 11
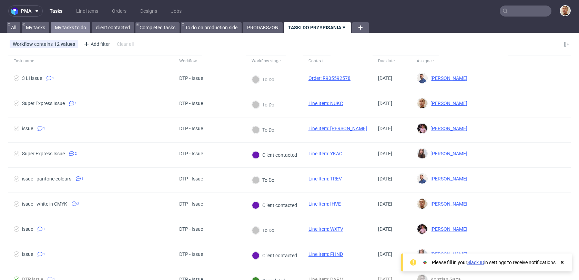
click at [78, 28] on link "My tasks to do" at bounding box center [71, 27] width 40 height 11
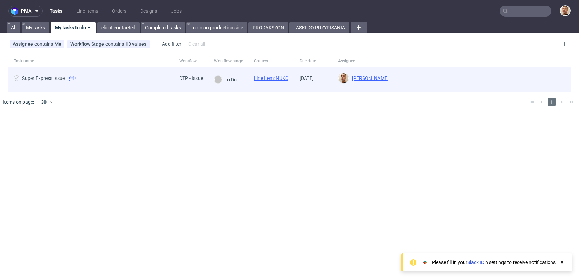
click at [115, 72] on div "Super Express Issue 1" at bounding box center [91, 79] width 166 height 25
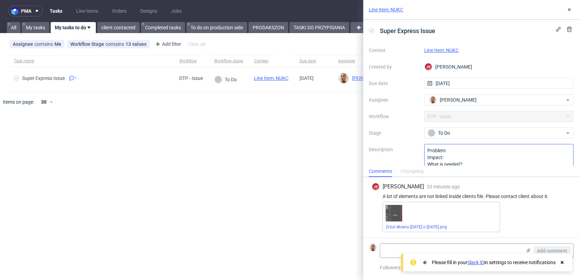
scroll to position [17, 0]
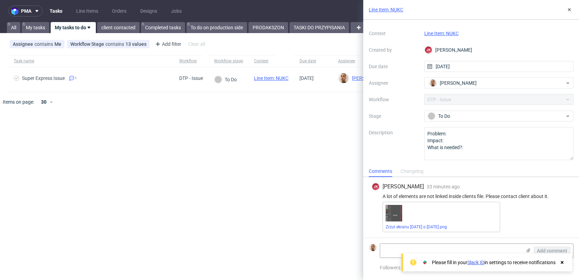
click at [450, 31] on link "Line Item: NUKC" at bounding box center [442, 34] width 34 height 6
click at [416, 228] on link "Zrzut ekranu 2025-08-26 o 12.23.35.png" at bounding box center [416, 227] width 61 height 5
click at [406, 197] on div "A lot of elements are not linked inside clients file. Please contact client abo…" at bounding box center [471, 197] width 199 height 6
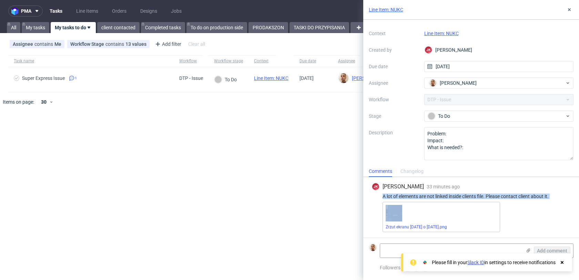
click at [406, 197] on div "A lot of elements are not linked inside clients file. Please contact client abo…" at bounding box center [471, 197] width 199 height 6
copy div "A lot of elements are not linked inside clients file. Please contact client abo…"
click at [447, 227] on link "Zrzut ekranu 2025-08-26 o 12.23.35.png" at bounding box center [416, 227] width 61 height 5
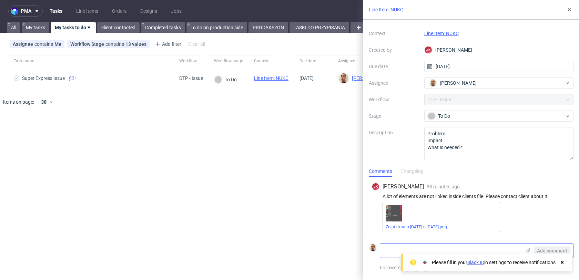
click at [464, 248] on textarea at bounding box center [450, 251] width 141 height 14
paste textarea "https://app-eu1.hubspot.com/contacts/25600958/record/0-5/214210303224/"
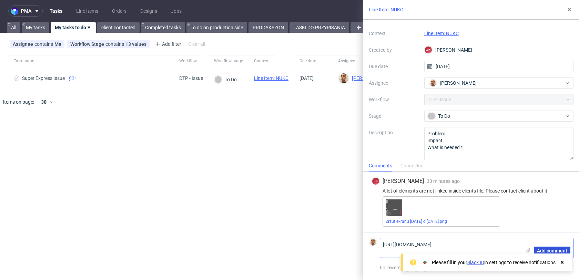
type textarea "https://app-eu1.hubspot.com/contacts/25600958/record/0-5/214210303224/"
click at [540, 249] on span "Add comment" at bounding box center [552, 251] width 30 height 5
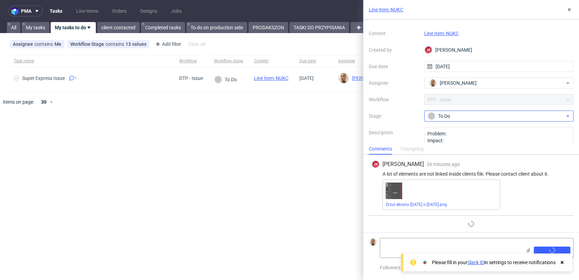
scroll to position [5, 0]
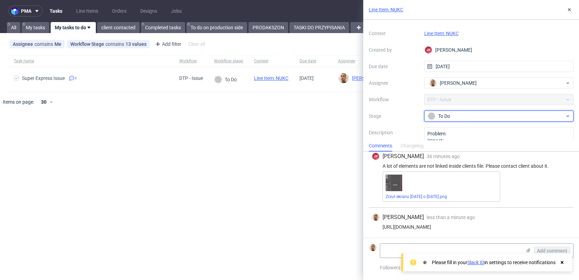
click at [465, 117] on div "To Do" at bounding box center [496, 116] width 137 height 8
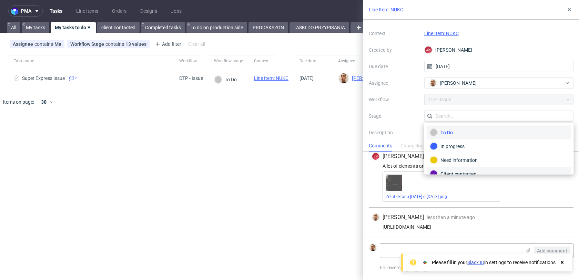
click at [465, 168] on div "Client contacted" at bounding box center [499, 174] width 144 height 14
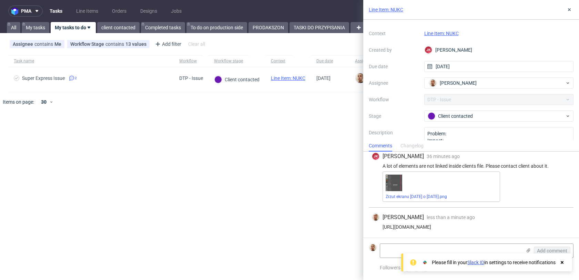
click at [128, 20] on nav "pma Tasks Line Items Orders Designs Jobs" at bounding box center [289, 11] width 579 height 22
click at [128, 27] on link "client contacted" at bounding box center [118, 27] width 42 height 11
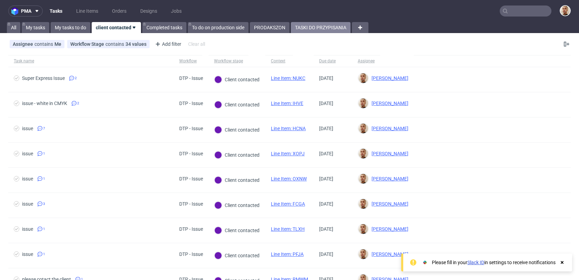
click at [340, 30] on link "TASKI DO PRZYPISANIA" at bounding box center [321, 27] width 60 height 11
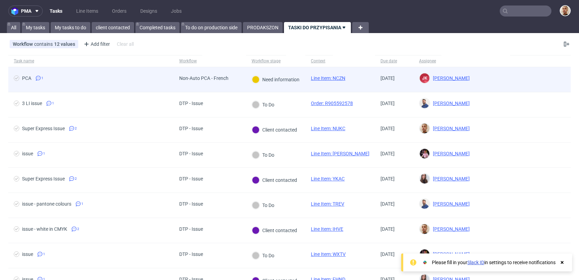
click at [215, 87] on div "Non-Auto PCA - French" at bounding box center [204, 79] width 60 height 25
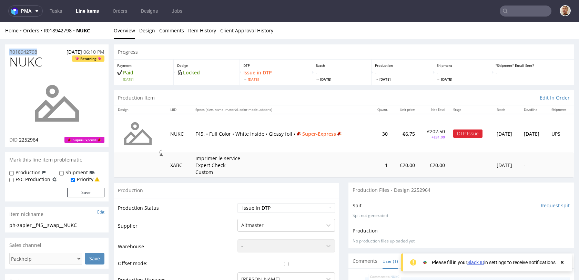
drag, startPoint x: 41, startPoint y: 52, endPoint x: 0, endPoint y: 52, distance: 41.4
copy p "R018942798"
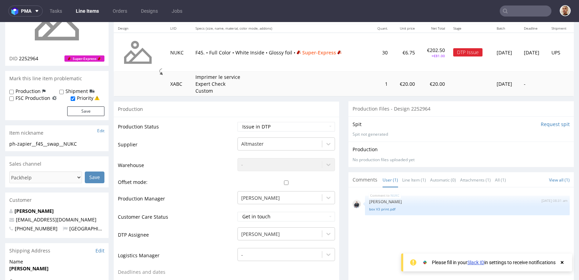
scroll to position [27, 0]
